Goal: Transaction & Acquisition: Purchase product/service

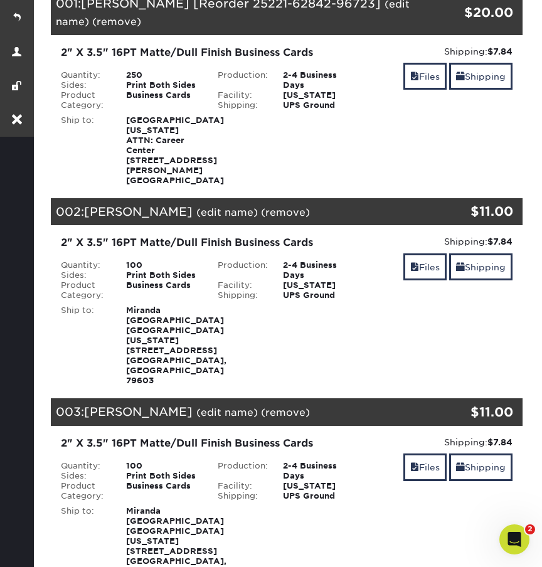
scroll to position [335, 0]
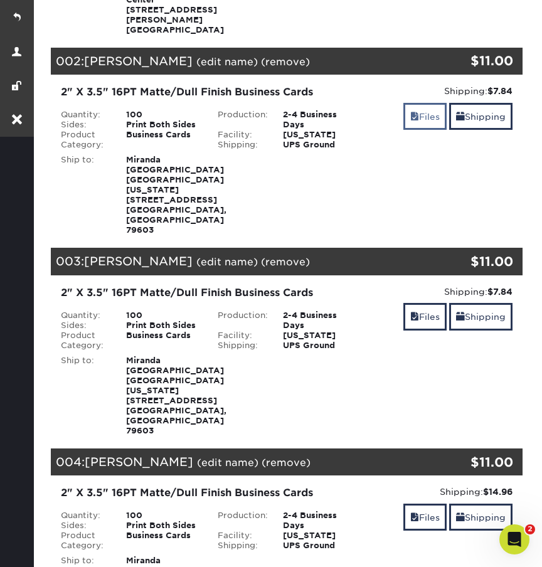
click at [416, 124] on link "Files" at bounding box center [424, 116] width 43 height 27
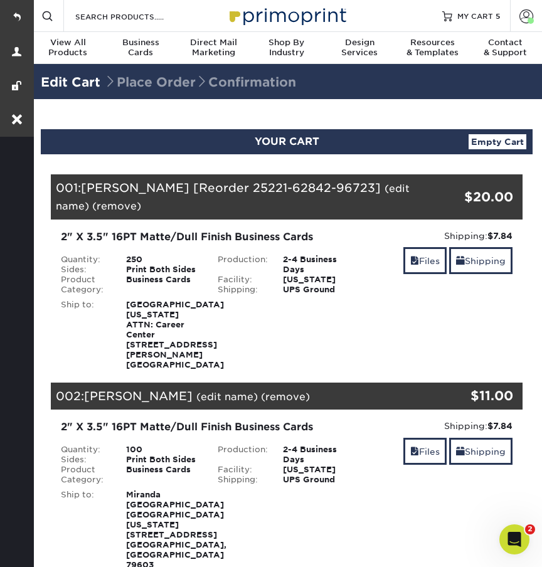
scroll to position [0, 0]
drag, startPoint x: 194, startPoint y: 354, endPoint x: 139, endPoint y: 45, distance: 313.7
click at [139, 45] on span "Business" at bounding box center [140, 43] width 73 height 10
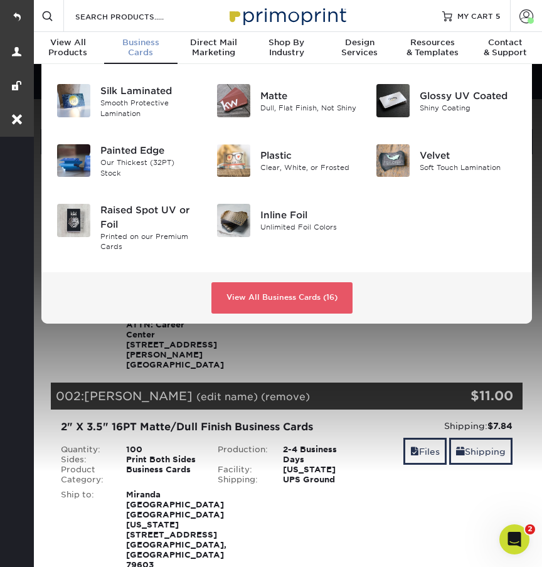
click at [151, 43] on span "Business" at bounding box center [140, 43] width 73 height 10
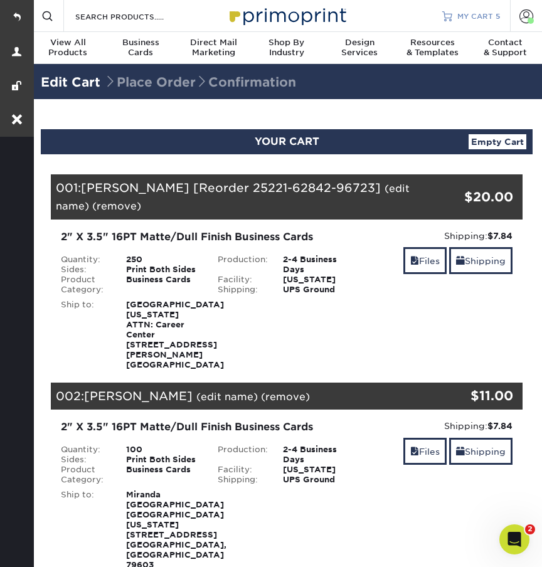
click at [471, 17] on span "MY CART" at bounding box center [475, 16] width 36 height 11
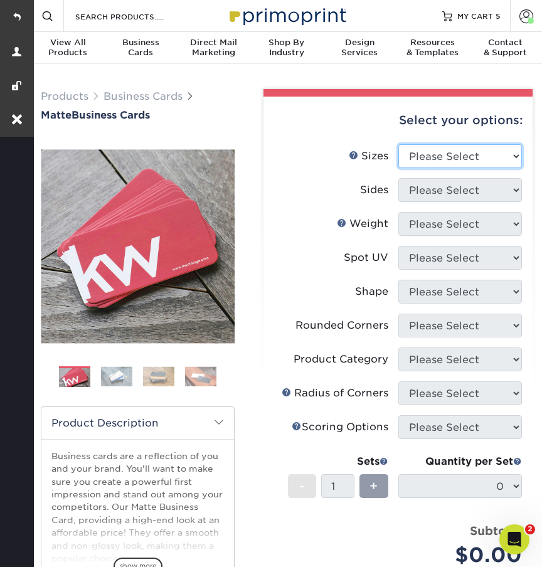
select select "2.00x3.50"
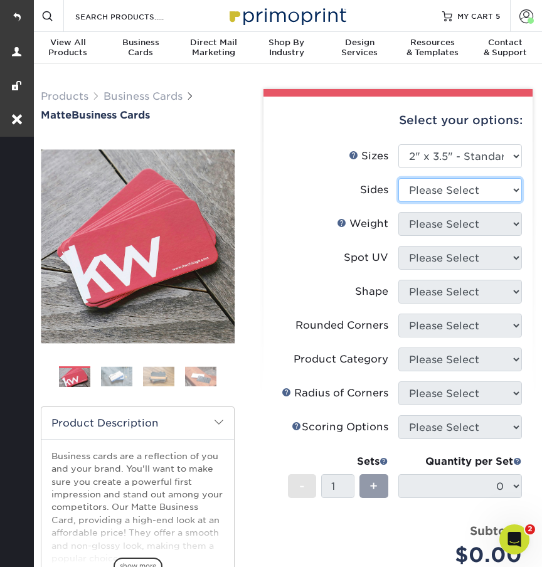
select select "13abbda7-1d64-4f25-8bb2-c179b224825d"
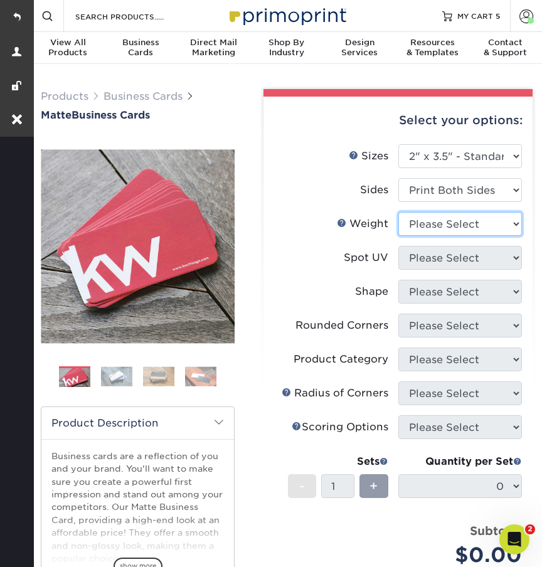
select select "16PT"
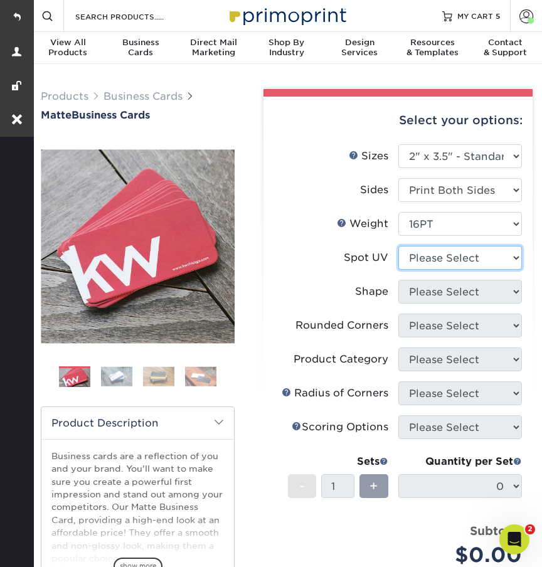
select select "3"
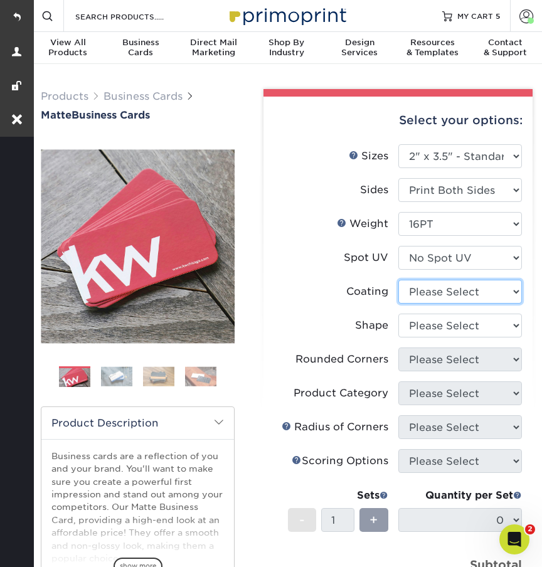
select select "121bb7b5-3b4d-429f-bd8d-bbf80e953313"
click at [0, 0] on div at bounding box center [0, 0] width 0 height 0
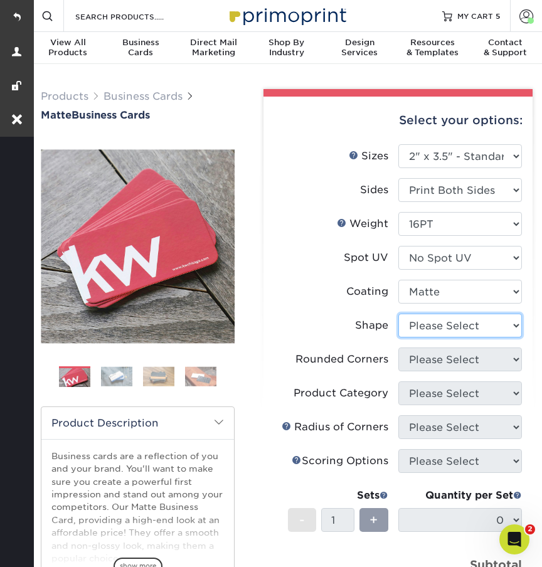
select select "standard"
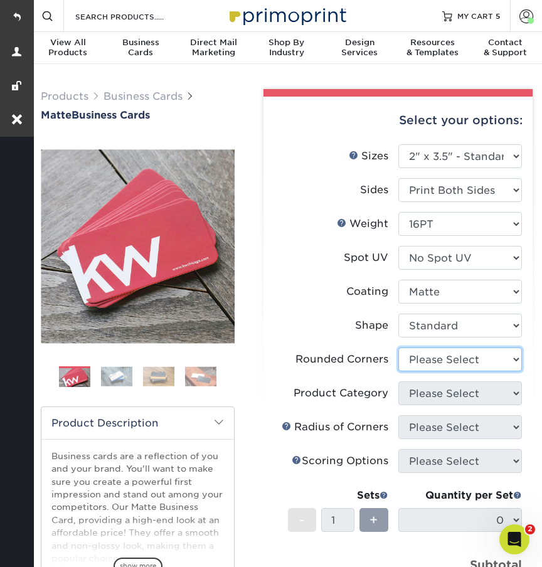
select select "0"
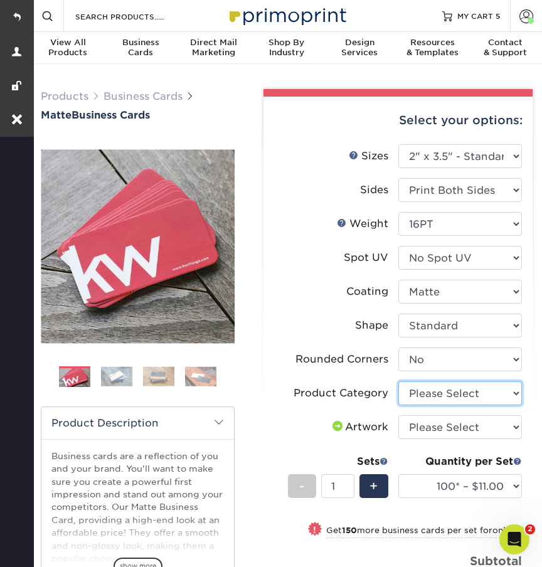
select select "3b5148f1-0588-4f88-a218-97bcfdce65c1"
select select "upload"
click at [378, 486] on span "+" at bounding box center [374, 486] width 8 height 19
type input "2"
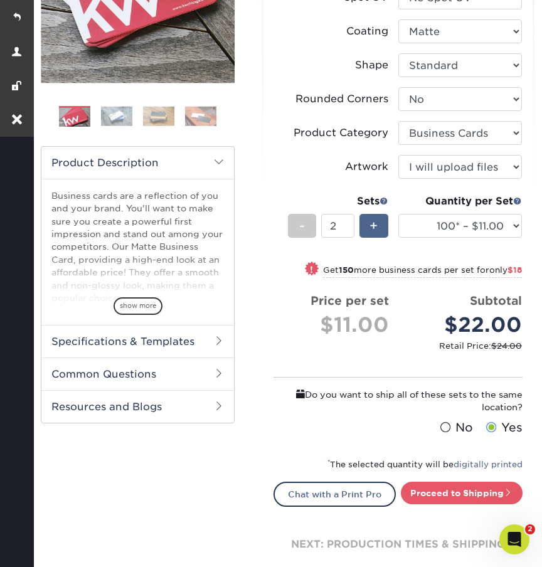
scroll to position [292, 0]
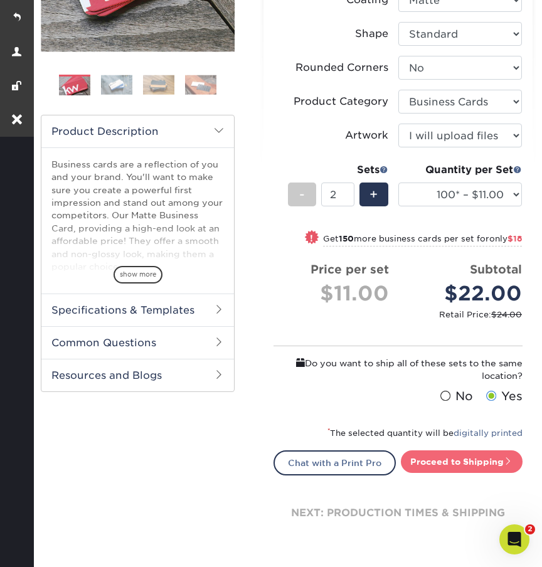
click at [447, 462] on link "Proceed to Shipping" at bounding box center [462, 461] width 122 height 23
type input "Set 1"
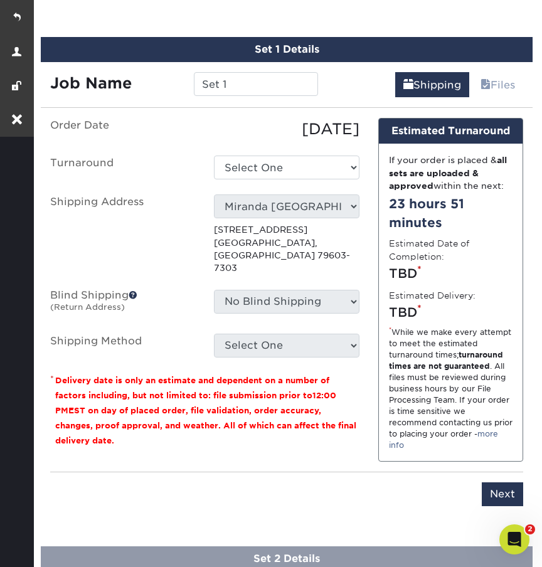
scroll to position [774, 0]
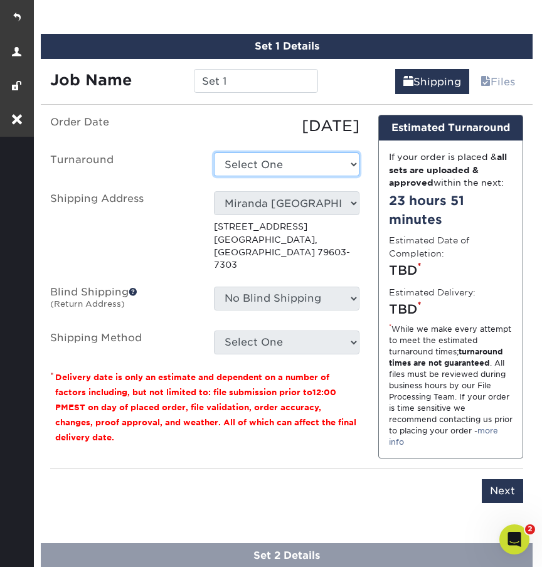
select select "47dbf4b1-3bfd-4687-b793-fcd3ee179f06"
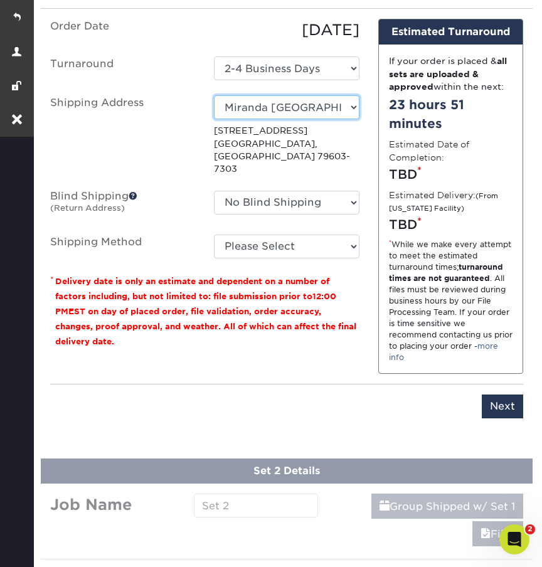
scroll to position [905, 0]
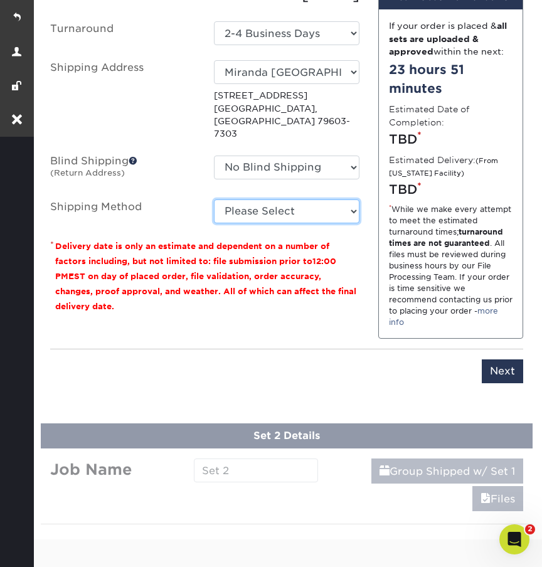
select select "03"
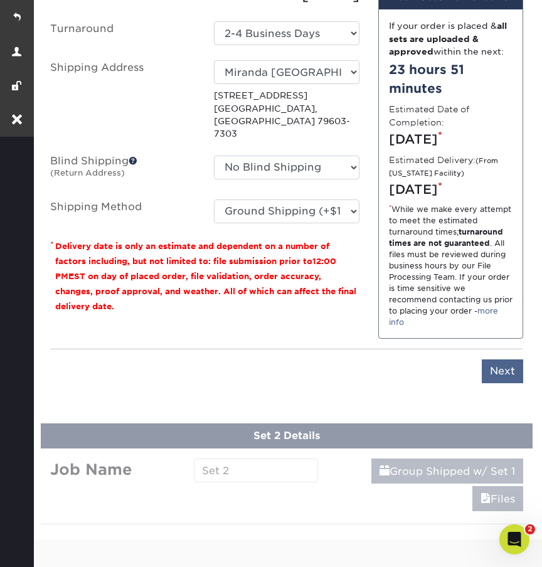
click at [506, 383] on input "Next" at bounding box center [502, 371] width 41 height 24
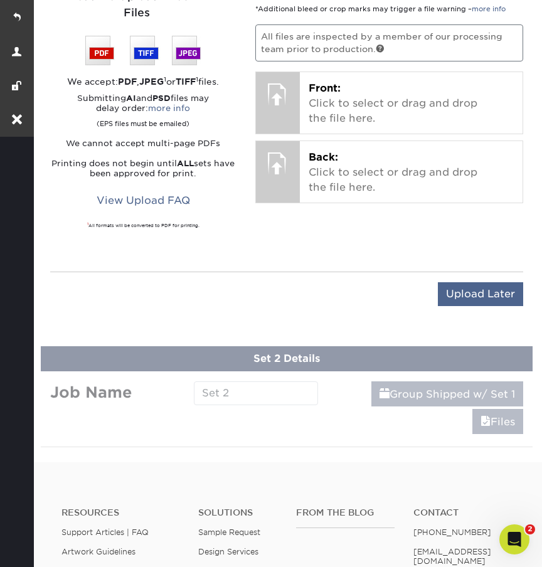
click at [484, 282] on input "Upload Later" at bounding box center [480, 294] width 85 height 24
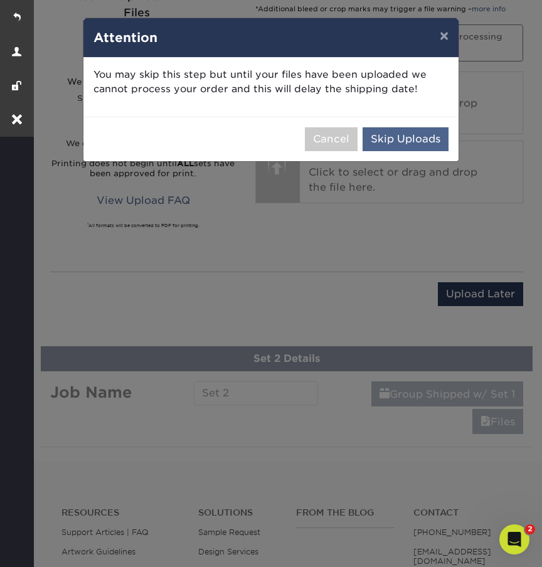
click at [424, 144] on button "Skip Uploads" at bounding box center [406, 139] width 86 height 24
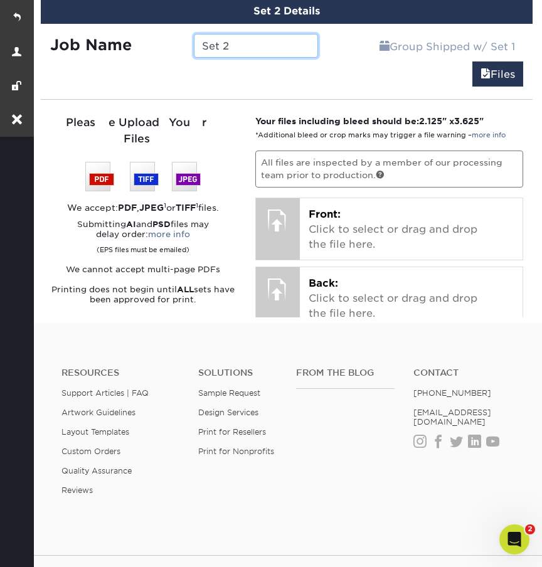
scroll to position [828, 0]
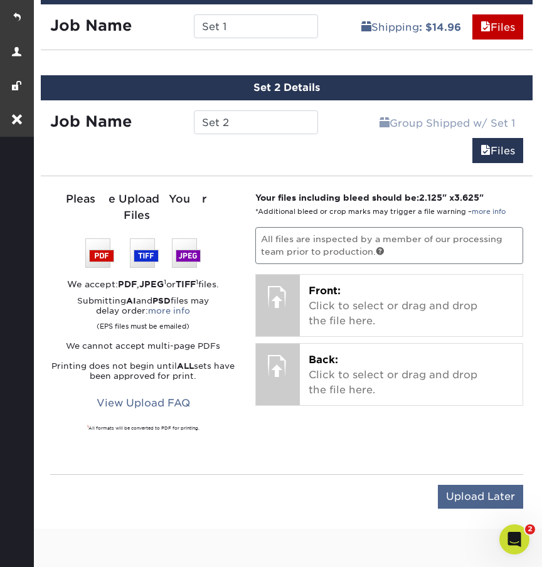
click at [477, 485] on input "Upload Later" at bounding box center [480, 497] width 85 height 24
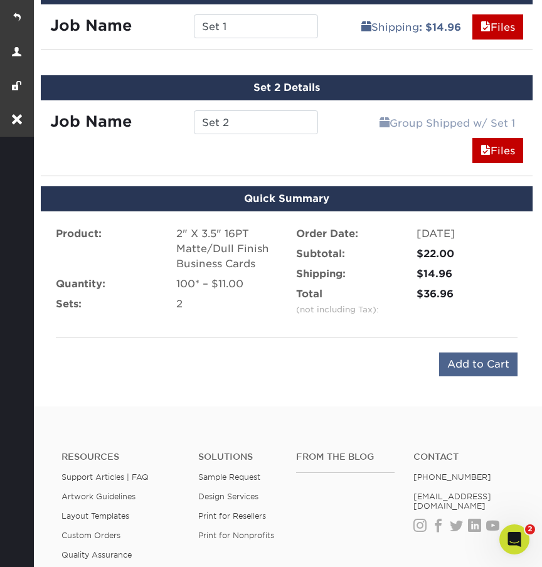
click at [463, 358] on input "Add to Cart" at bounding box center [478, 365] width 78 height 24
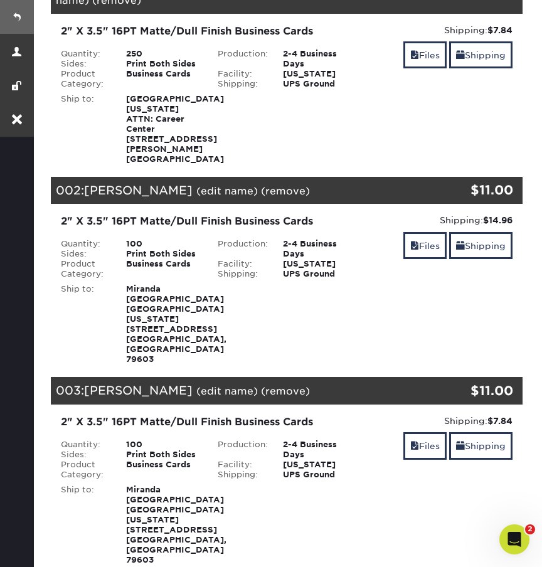
click at [16, 10] on link at bounding box center [17, 17] width 34 height 34
